Goal: Find specific page/section: Find specific page/section

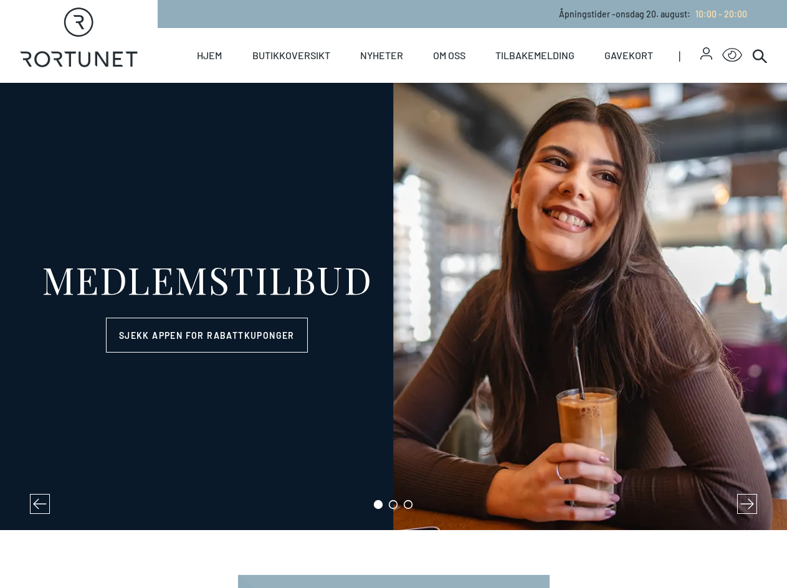
select select "NO"
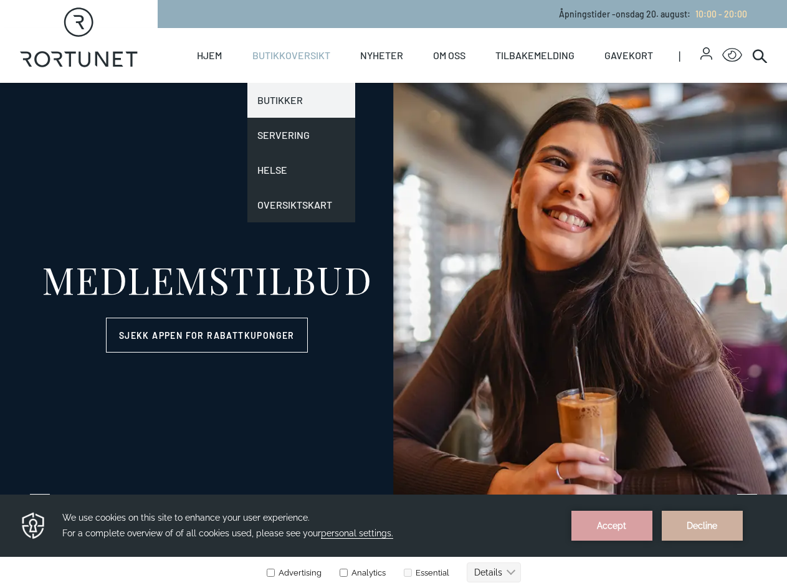
click at [288, 104] on link "Butikker" at bounding box center [301, 100] width 108 height 35
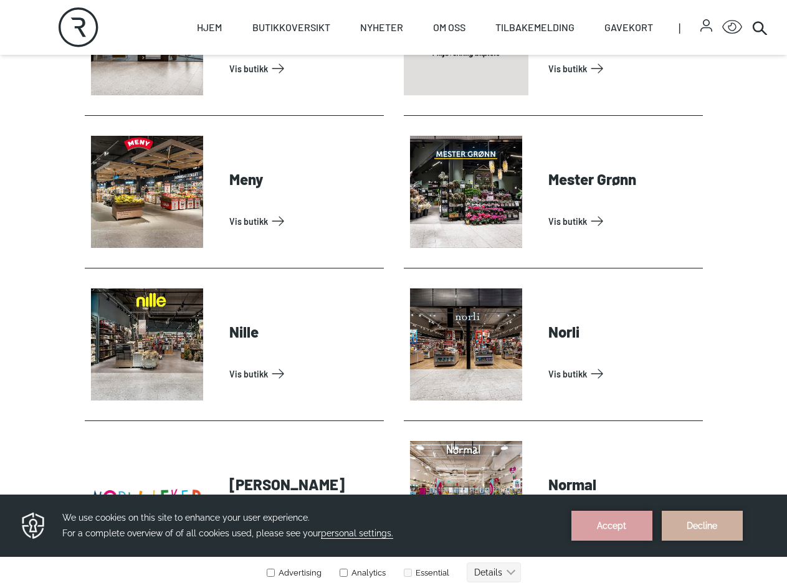
scroll to position [2244, 0]
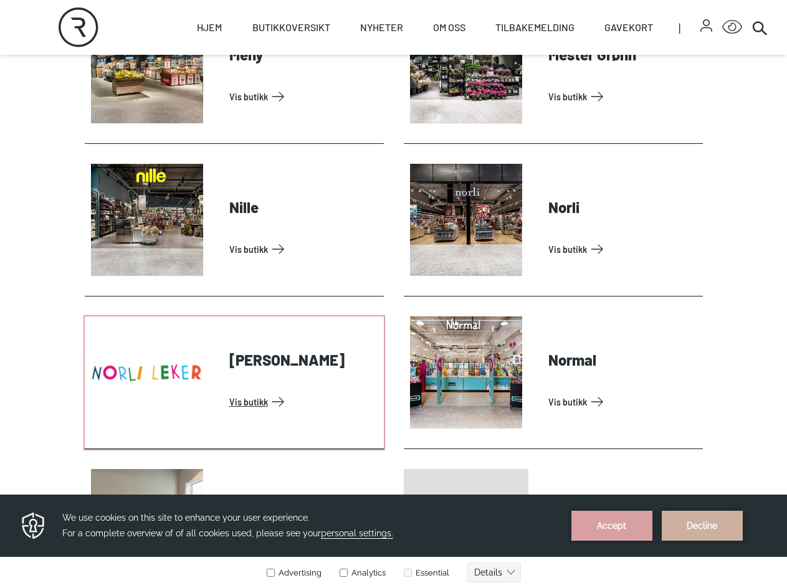
click at [271, 392] on link "Vis butikk" at bounding box center [304, 402] width 150 height 20
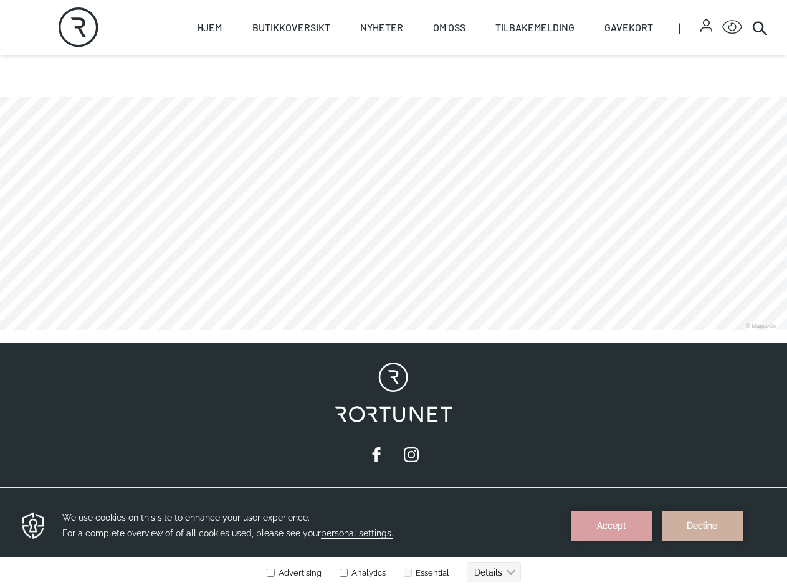
scroll to position [125, 0]
